Goal: Task Accomplishment & Management: Use online tool/utility

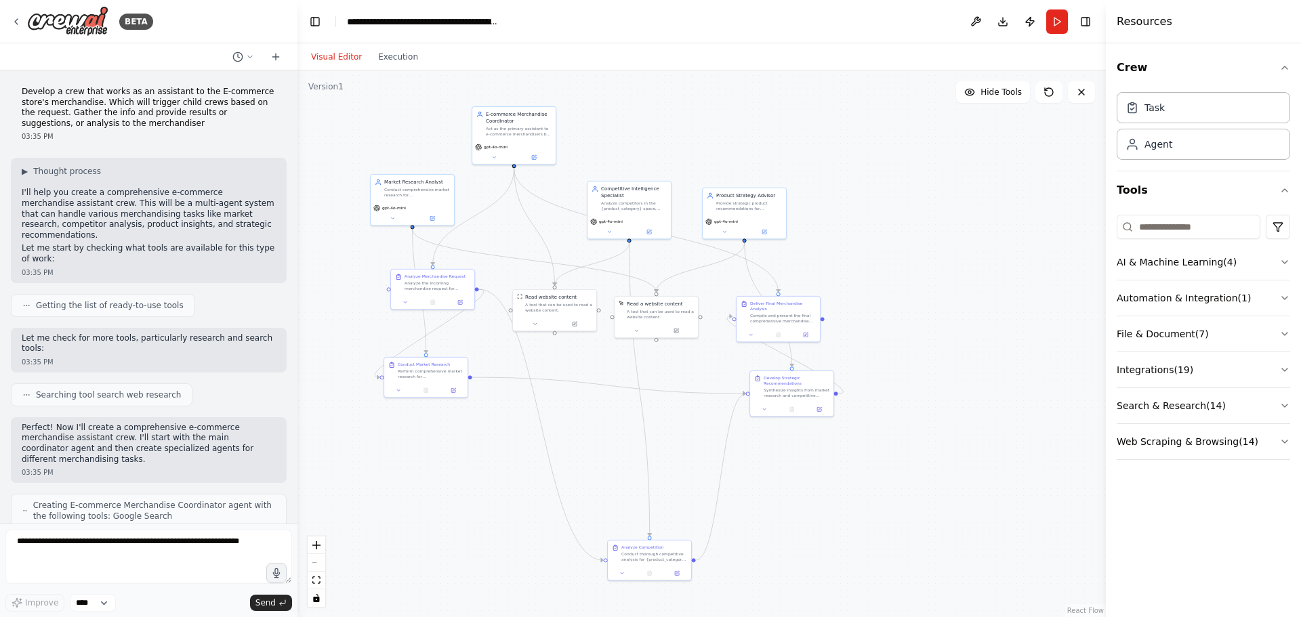
scroll to position [2795, 0]
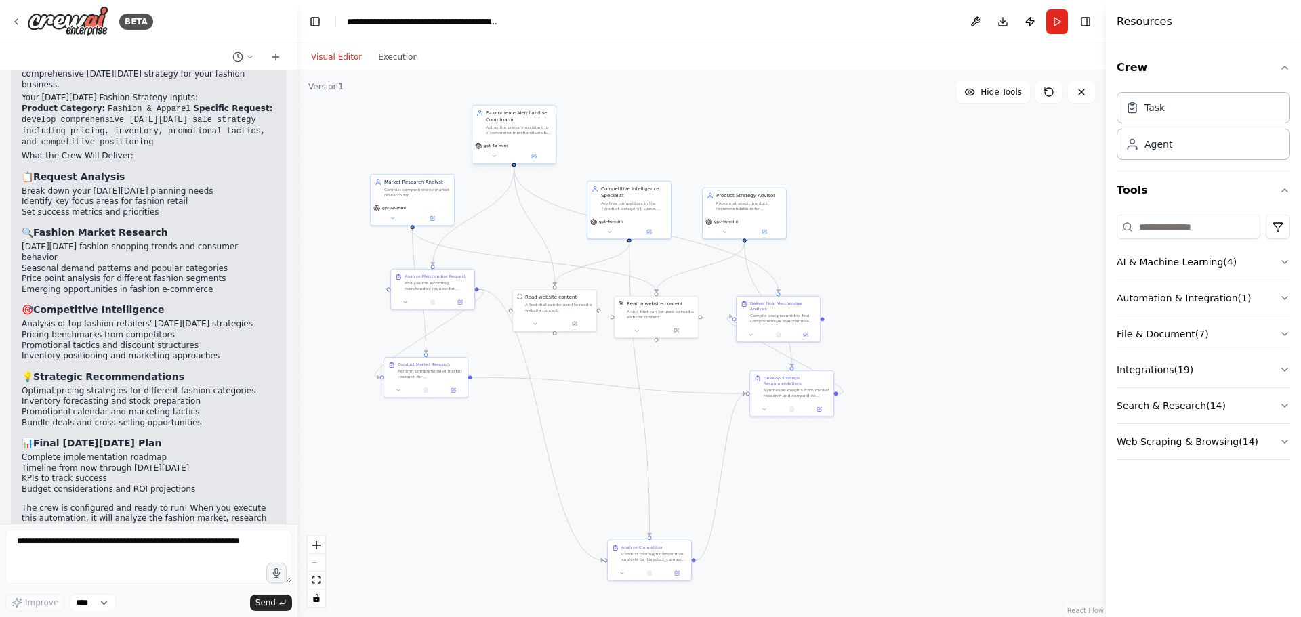
click at [512, 138] on div "E-commerce Merchandise Coordinator Act as the primary assistant to e-commerce m…" at bounding box center [513, 123] width 83 height 34
click at [521, 134] on div "Act as the primary assistant to e-commerce merchandisers by analyzing requests,…" at bounding box center [519, 130] width 66 height 11
click at [1051, 94] on icon at bounding box center [1048, 92] width 11 height 11
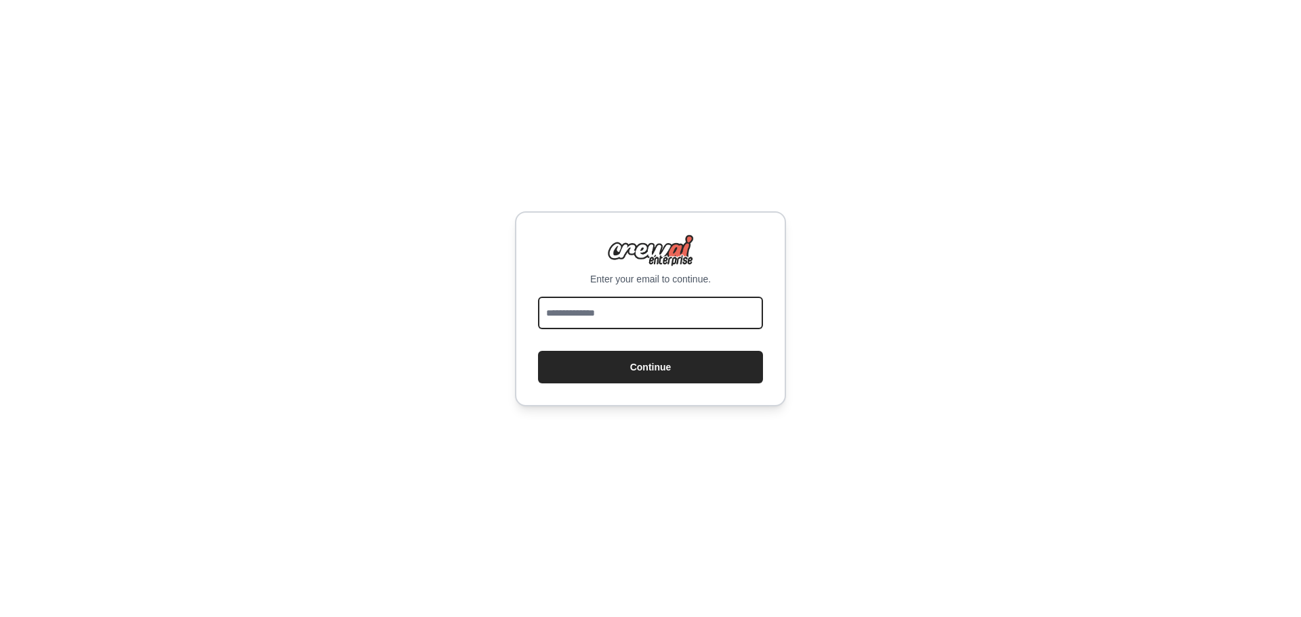
click at [579, 317] on input "email" at bounding box center [650, 313] width 225 height 33
type input "**********"
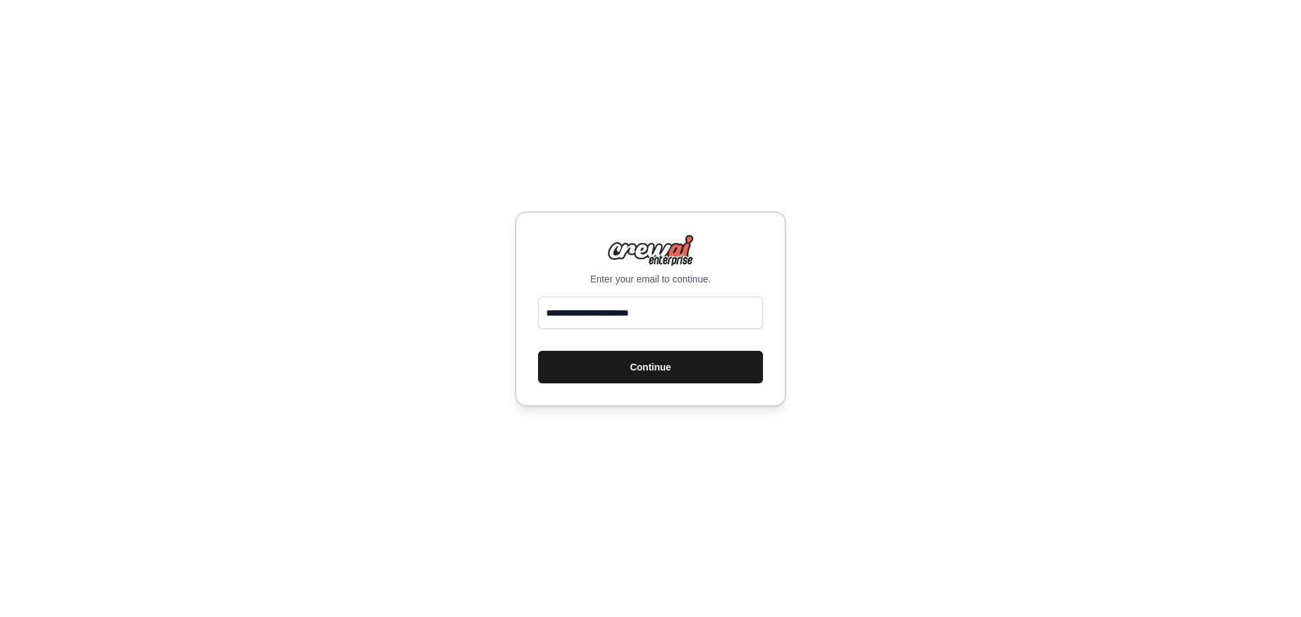
click at [588, 362] on button "Continue" at bounding box center [650, 367] width 225 height 33
